Goal: Information Seeking & Learning: Learn about a topic

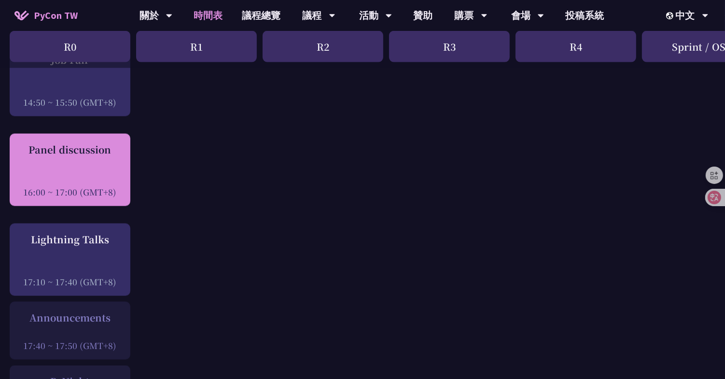
click at [76, 156] on div "Panel discussion 16:00 ~ 17:00 (GMT+8)" at bounding box center [69, 170] width 111 height 56
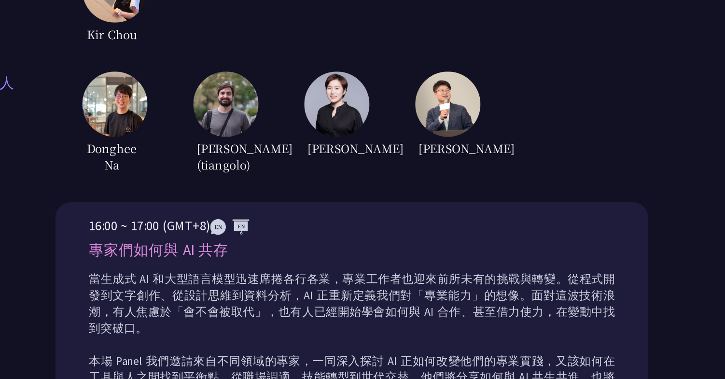
scroll to position [288, 0]
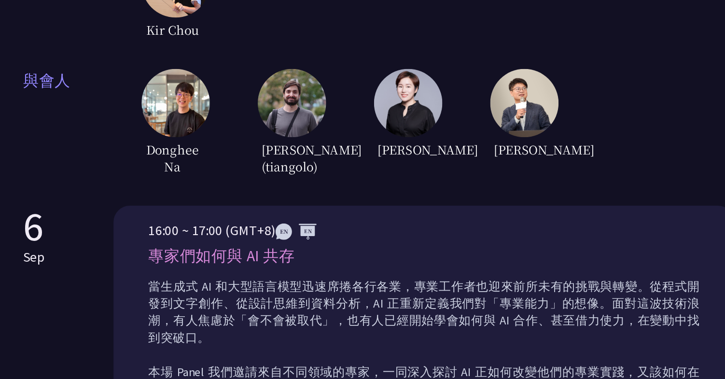
click at [295, 101] on img at bounding box center [301, 110] width 48 height 48
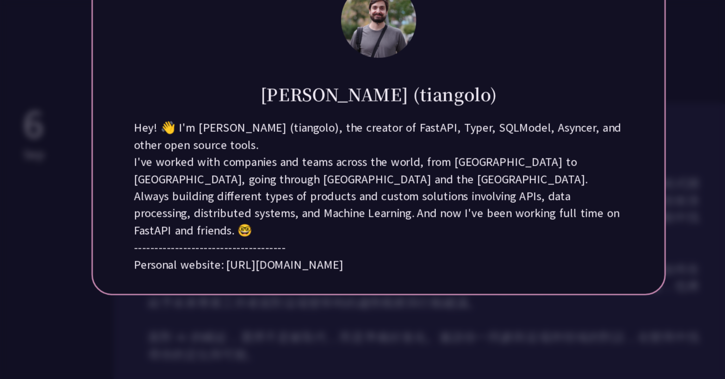
scroll to position [309, 0]
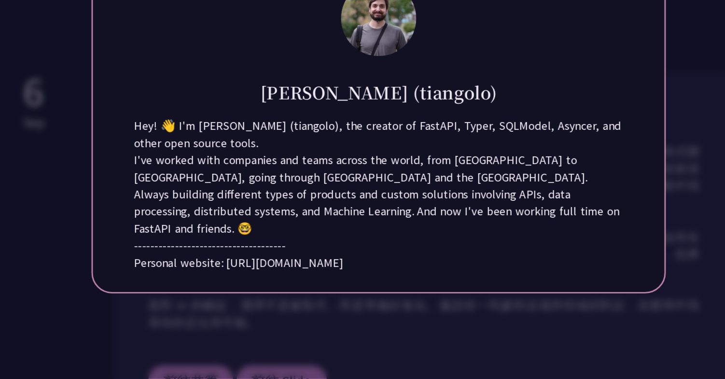
click at [131, 197] on div at bounding box center [362, 189] width 725 height 379
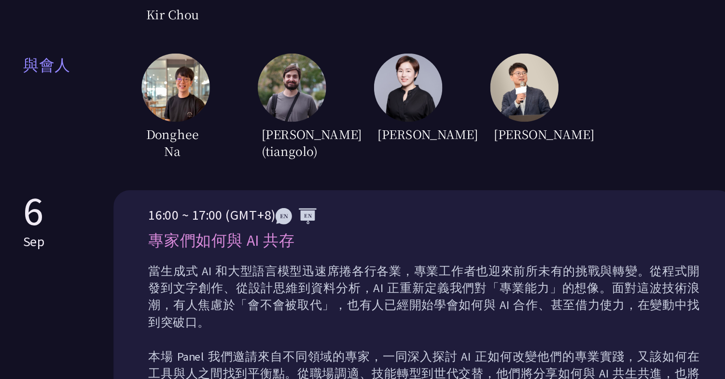
scroll to position [308, 0]
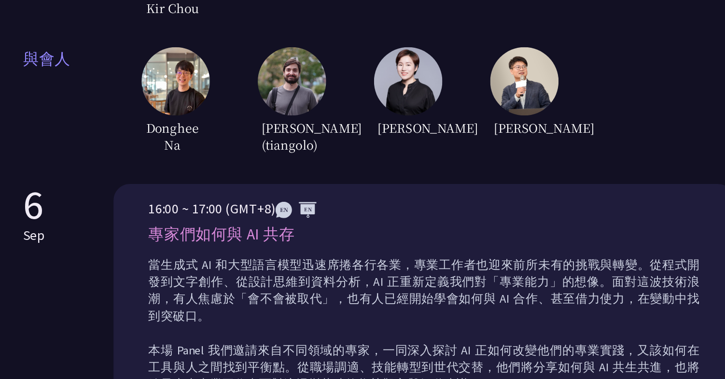
click at [209, 76] on img at bounding box center [219, 90] width 48 height 48
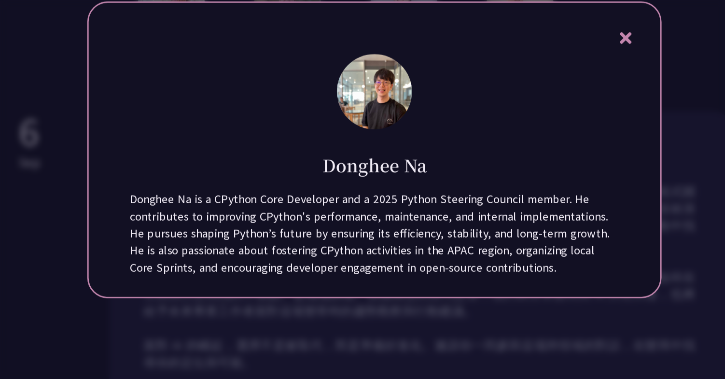
click at [153, 148] on div at bounding box center [362, 189] width 725 height 379
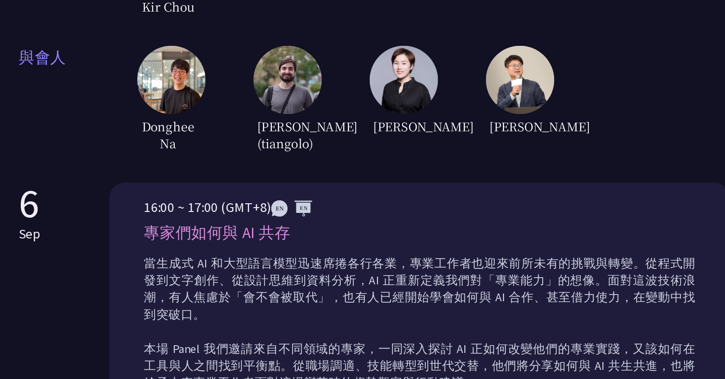
click at [379, 66] on img at bounding box center [383, 90] width 48 height 48
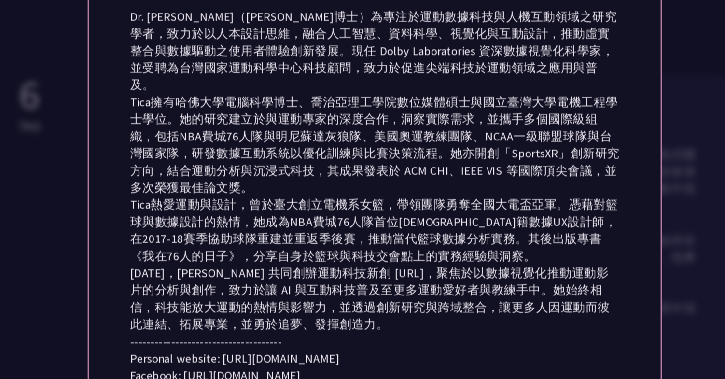
click at [142, 169] on div at bounding box center [362, 189] width 725 height 379
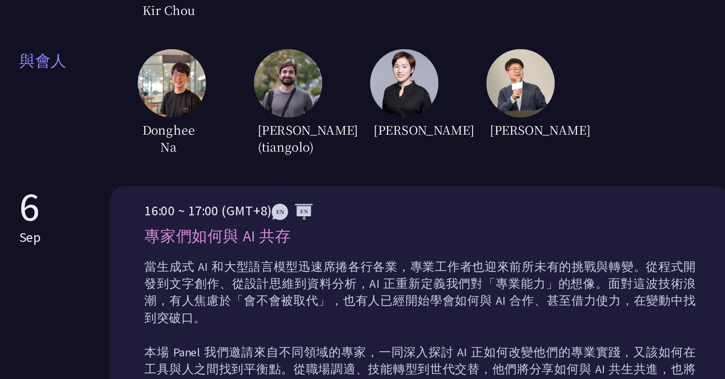
click at [468, 78] on img at bounding box center [465, 90] width 48 height 48
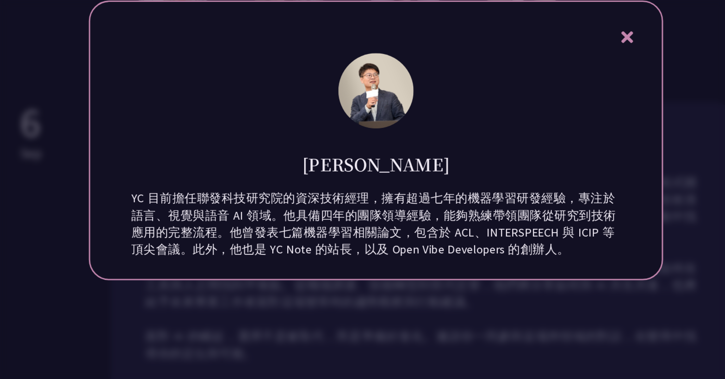
click at [132, 143] on div at bounding box center [362, 189] width 725 height 379
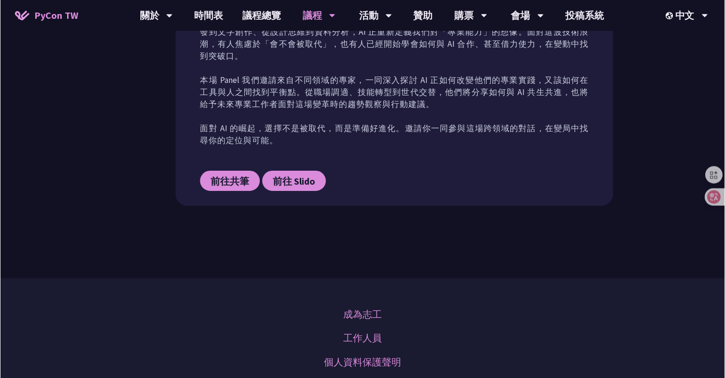
scroll to position [378, 0]
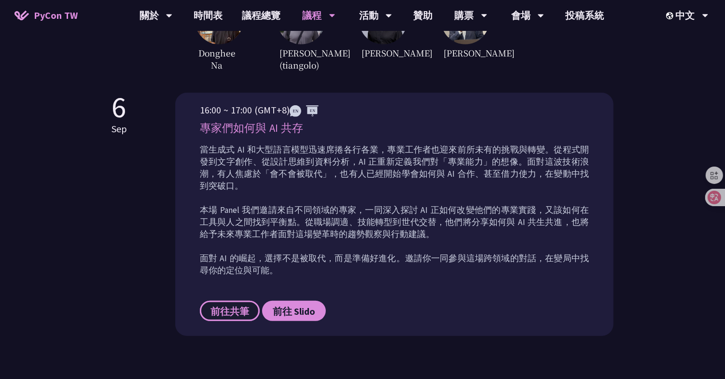
click at [225, 309] on span "前往共筆" at bounding box center [229, 311] width 39 height 12
click at [285, 310] on span "前往 Slido" at bounding box center [294, 311] width 42 height 12
click at [87, 140] on div "Panel Discussion 自 [DATE]起，Panel Discussion 成為 PyCon Taiwan 年度活動的重要環節，透過講者們與主持人…" at bounding box center [362, 15] width 725 height 786
click at [75, 83] on div "Panel Discussion 自 [DATE]起，Panel Discussion 成為 PyCon Taiwan 年度活動的重要環節，透過講者們與主持人…" at bounding box center [362, 15] width 725 height 786
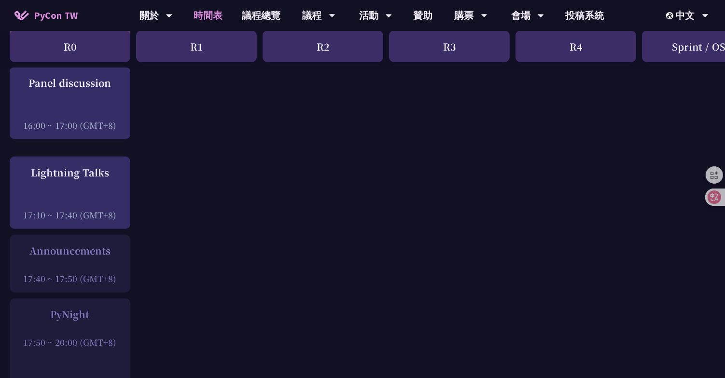
scroll to position [1252, 0]
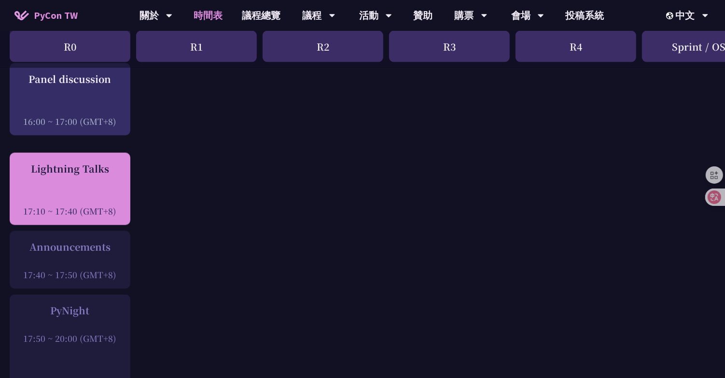
click at [67, 173] on div "Lightning Talks" at bounding box center [69, 169] width 111 height 14
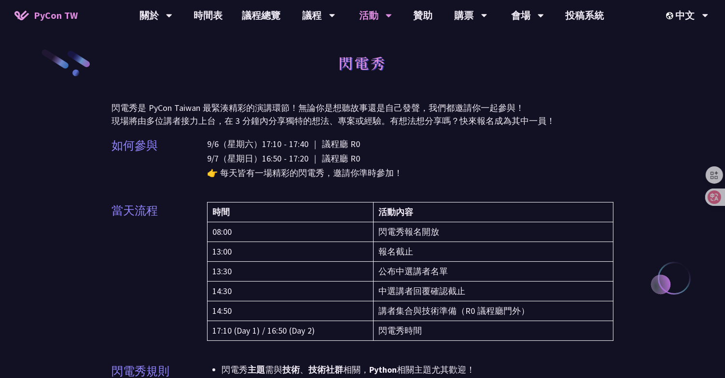
scroll to position [1252, 0]
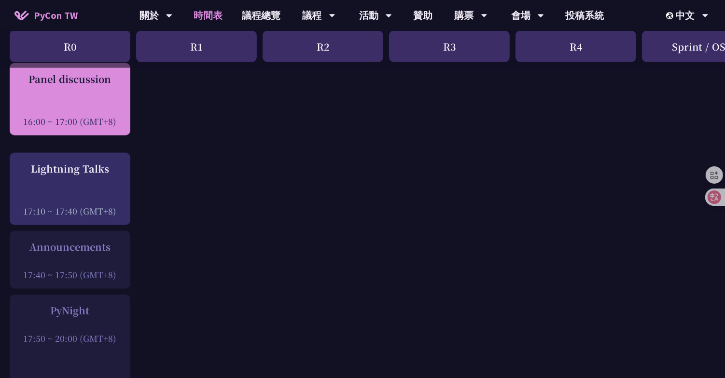
click at [93, 99] on div "Panel discussion 16:00 ~ 17:00 (GMT+8)" at bounding box center [69, 100] width 111 height 56
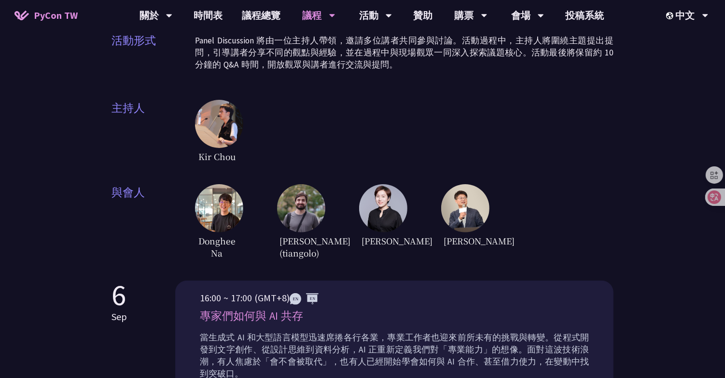
scroll to position [209, 0]
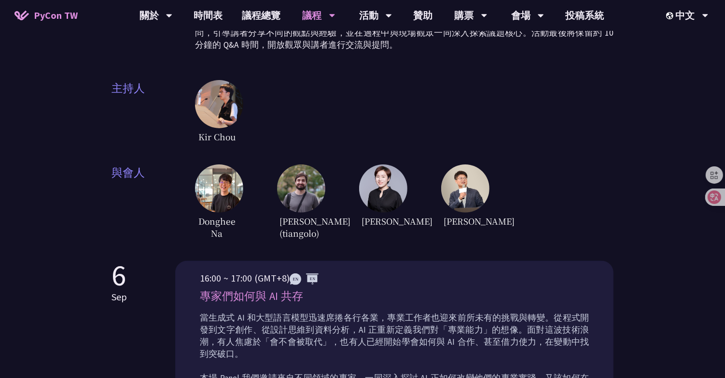
click at [78, 102] on div "Panel Discussion 自 [DATE]起，Panel Discussion 成為 PyCon Taiwan 年度活動的重要環節，透過講者們與主持人…" at bounding box center [362, 184] width 725 height 786
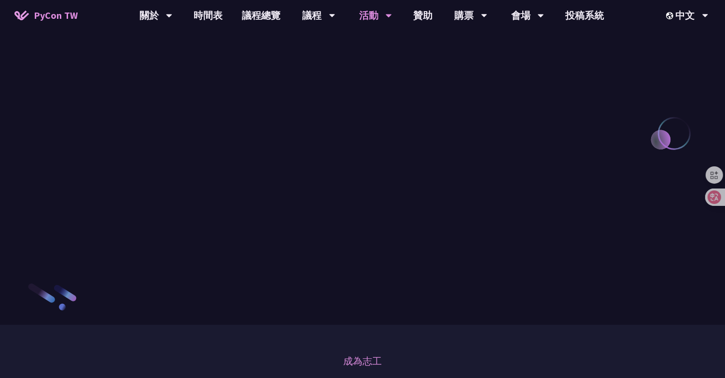
scroll to position [1009, 0]
